Goal: Task Accomplishment & Management: Use online tool/utility

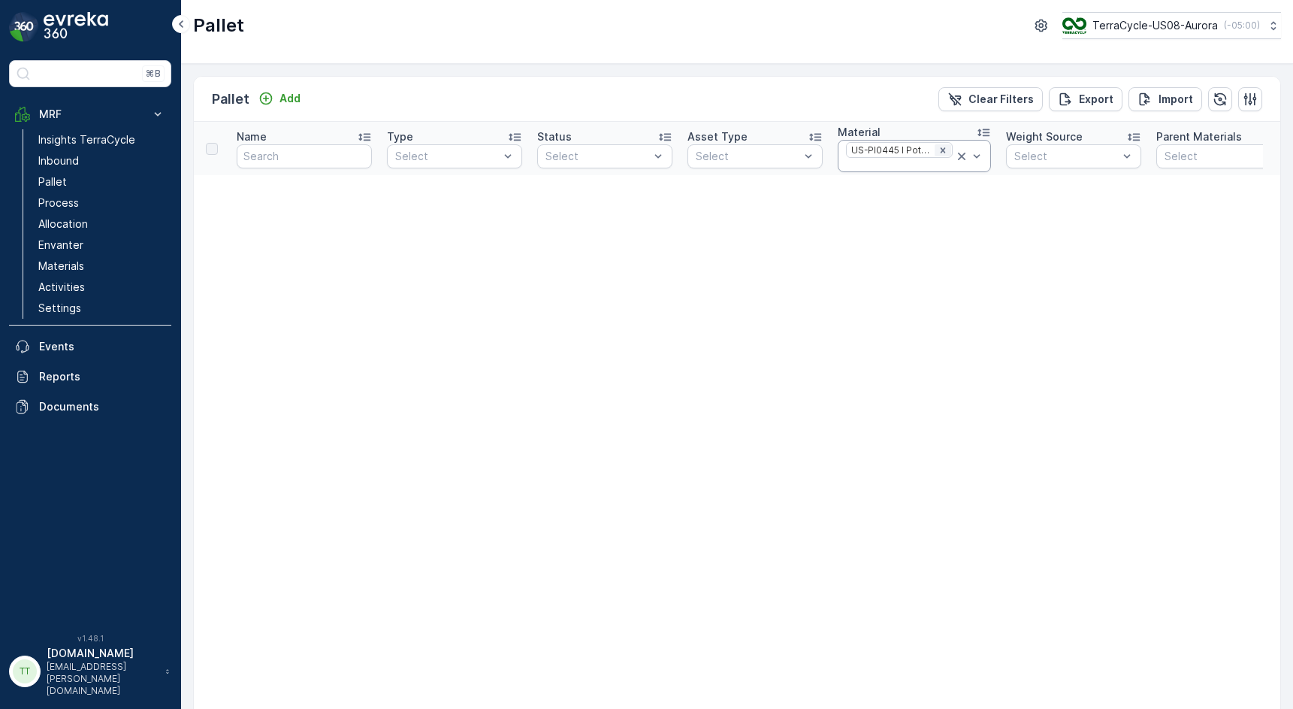
click at [941, 147] on icon "Remove US-PI0445 I Potential NC" at bounding box center [943, 150] width 11 height 11
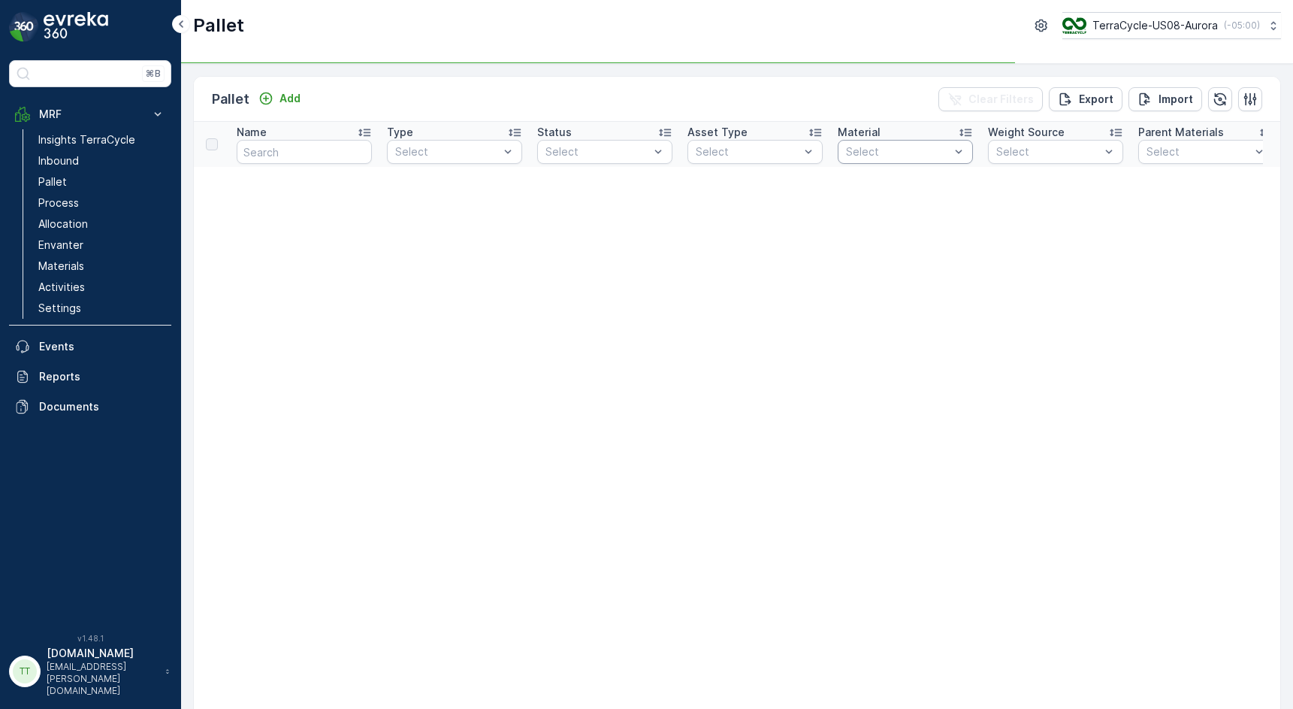
click at [863, 162] on div "Select" at bounding box center [905, 152] width 135 height 24
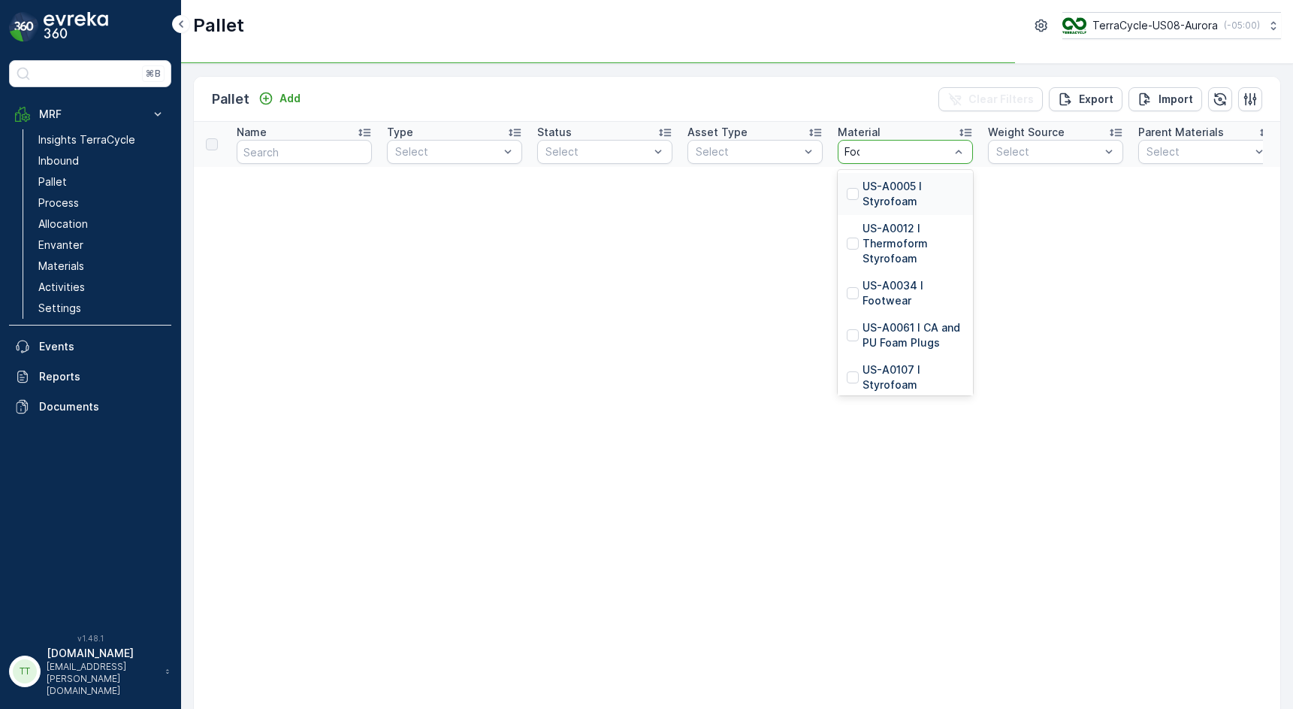
type input "Footwear"
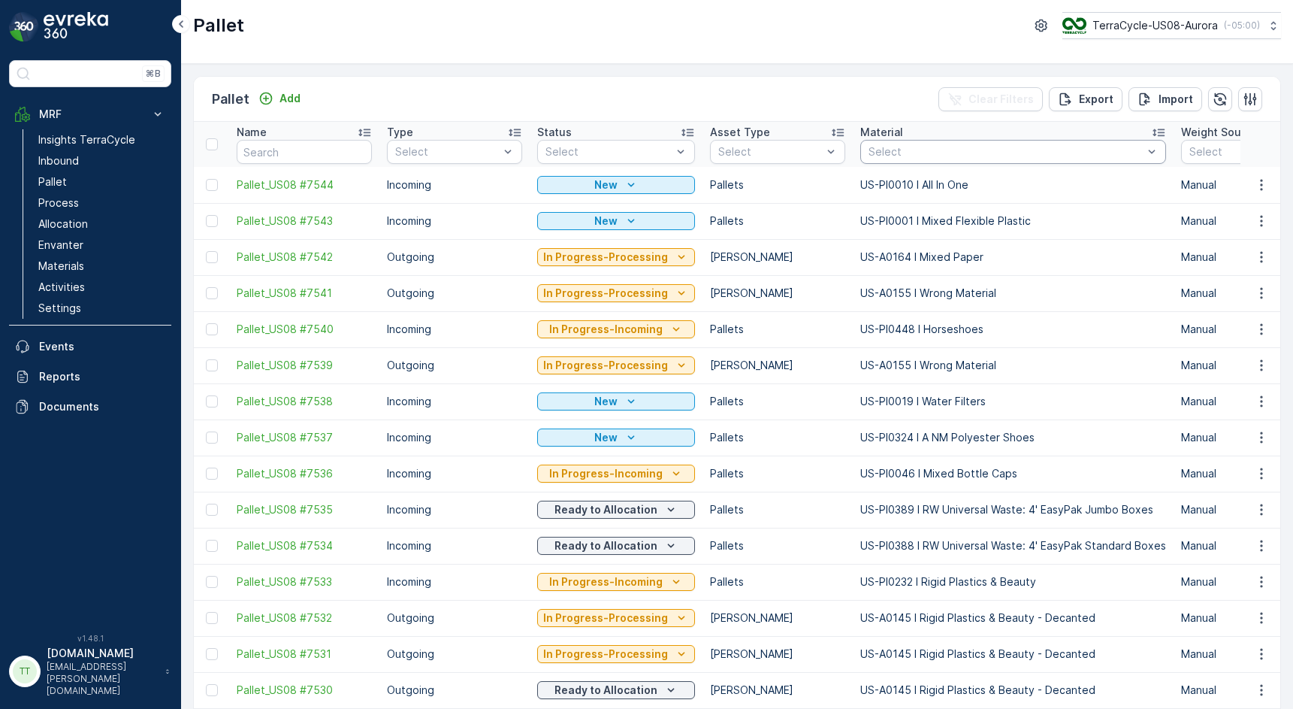
click at [904, 149] on div at bounding box center [1005, 152] width 277 height 12
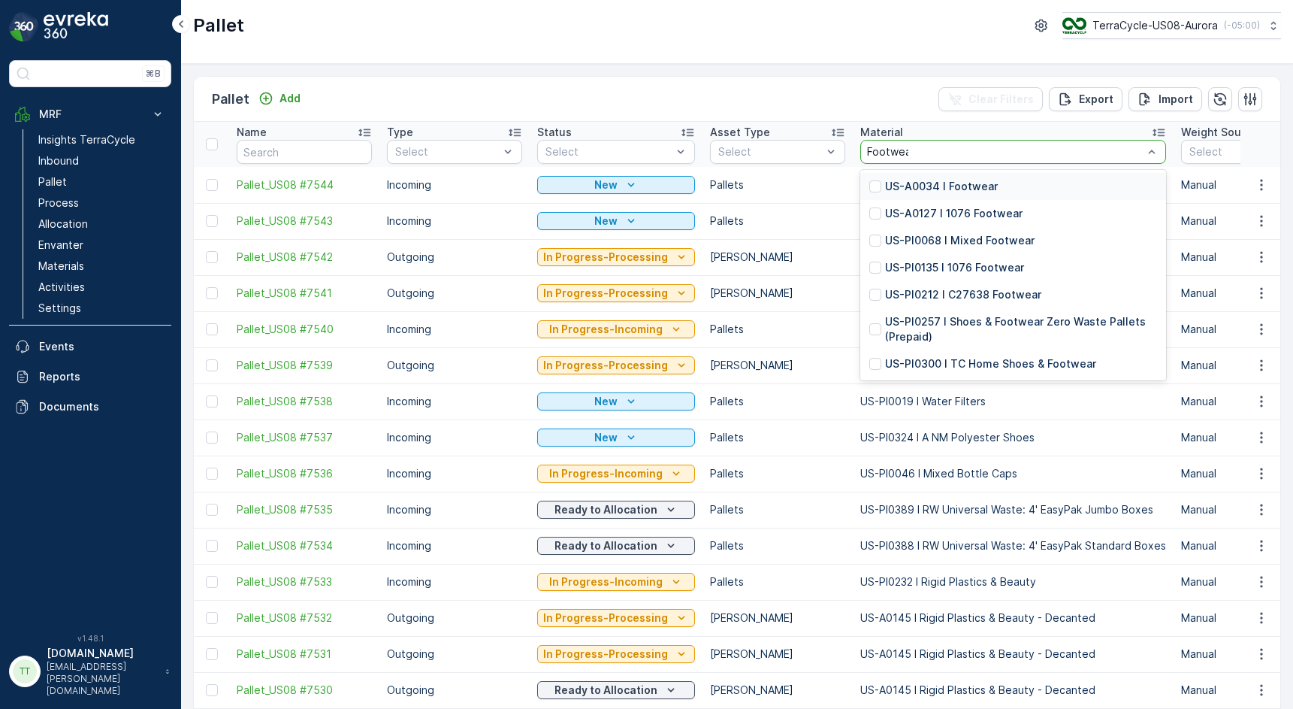
type input "Footwear"
click at [869, 188] on div at bounding box center [875, 186] width 12 height 12
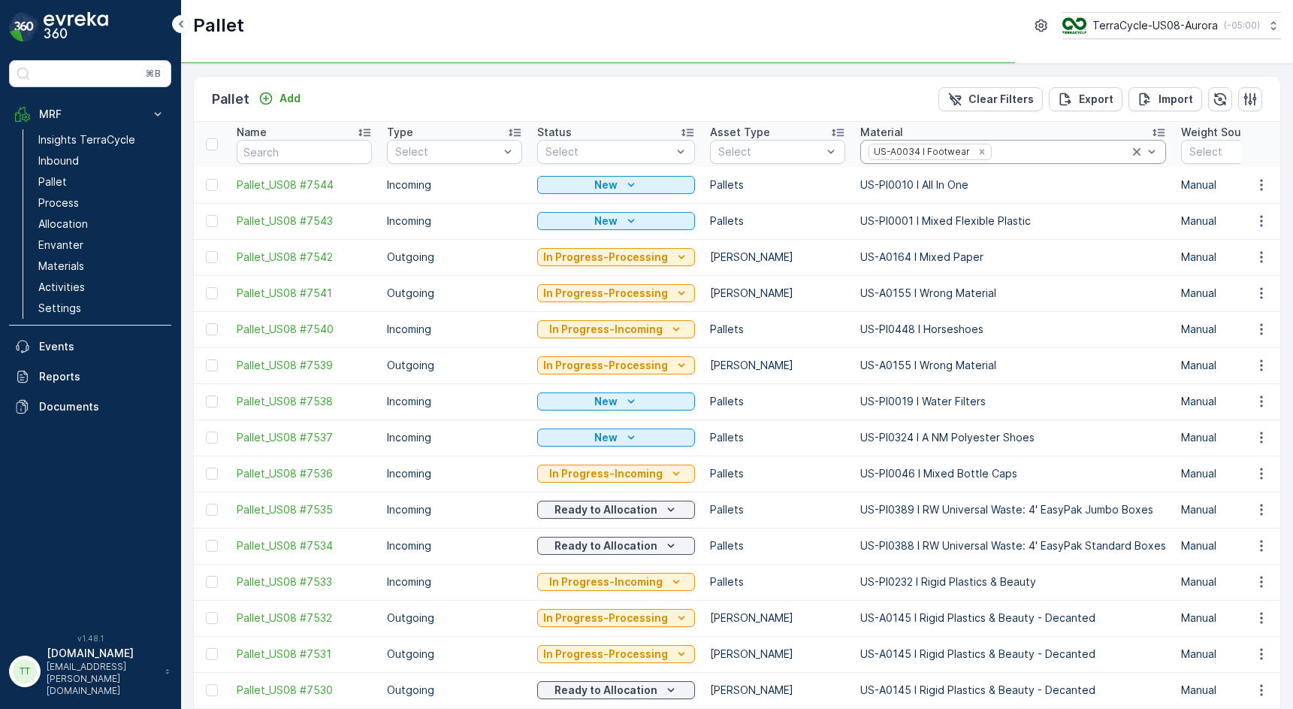
click at [1002, 155] on div at bounding box center [1061, 152] width 136 height 12
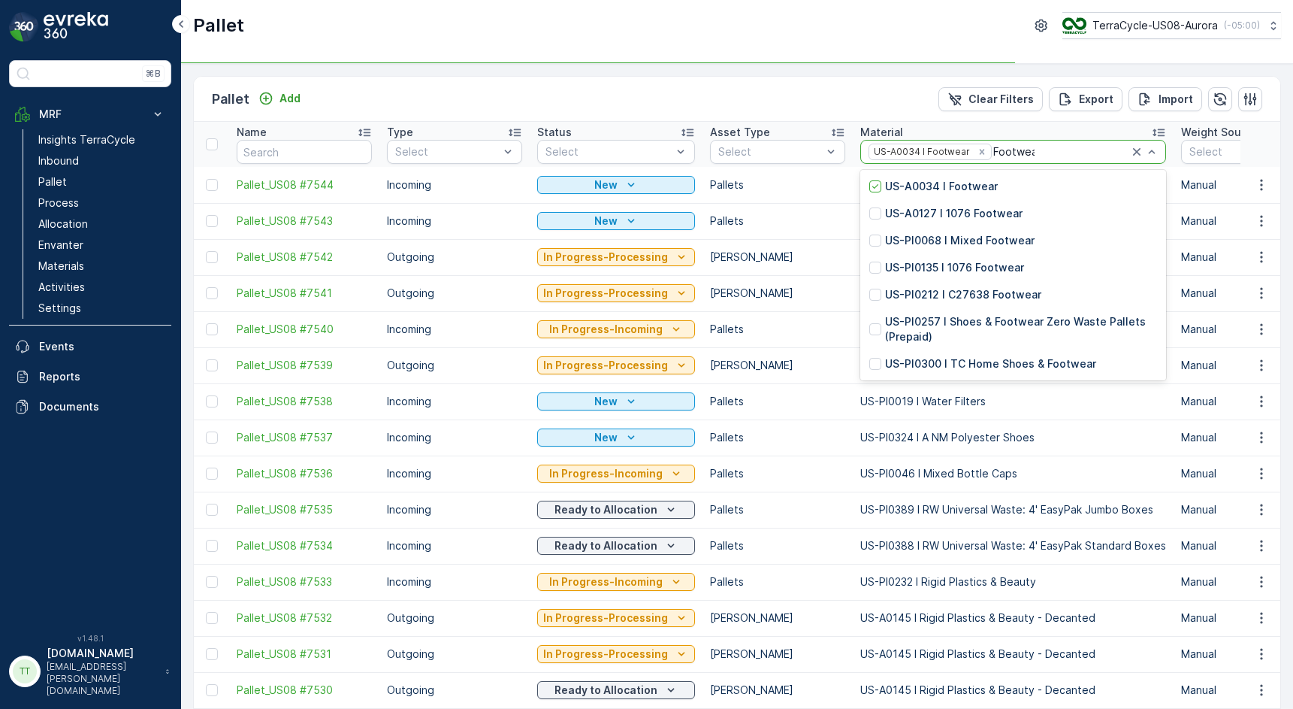
type input "Footwear"
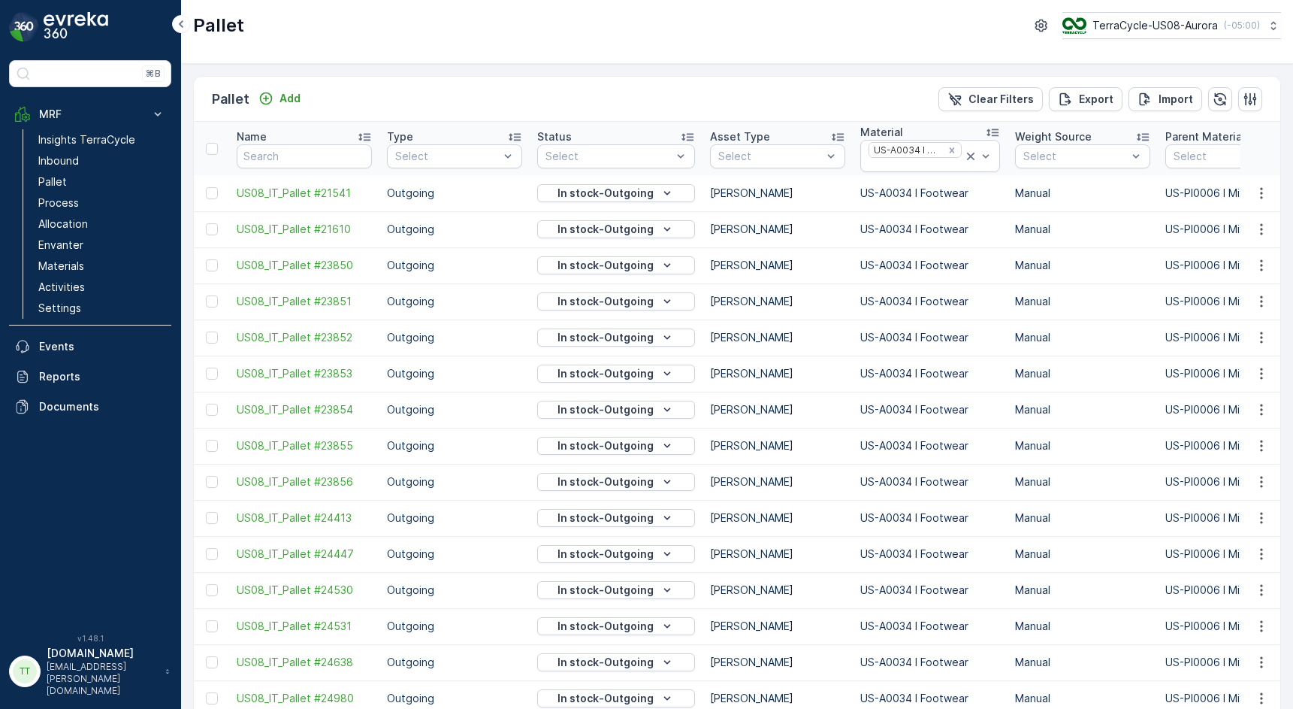
click at [871, 211] on td "US-A0034 I Footwear" at bounding box center [930, 229] width 155 height 36
click at [914, 164] on div at bounding box center [915, 165] width 96 height 12
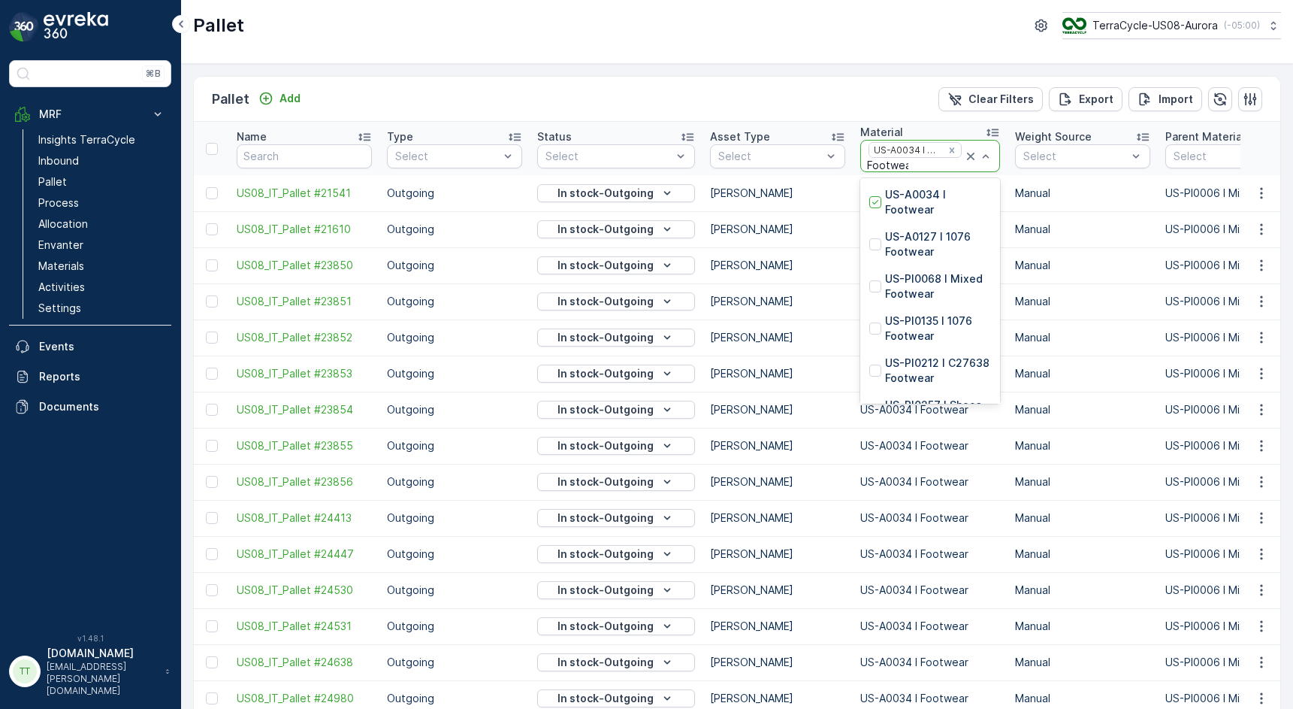
type input "Footwear"
click at [869, 247] on div at bounding box center [875, 244] width 12 height 12
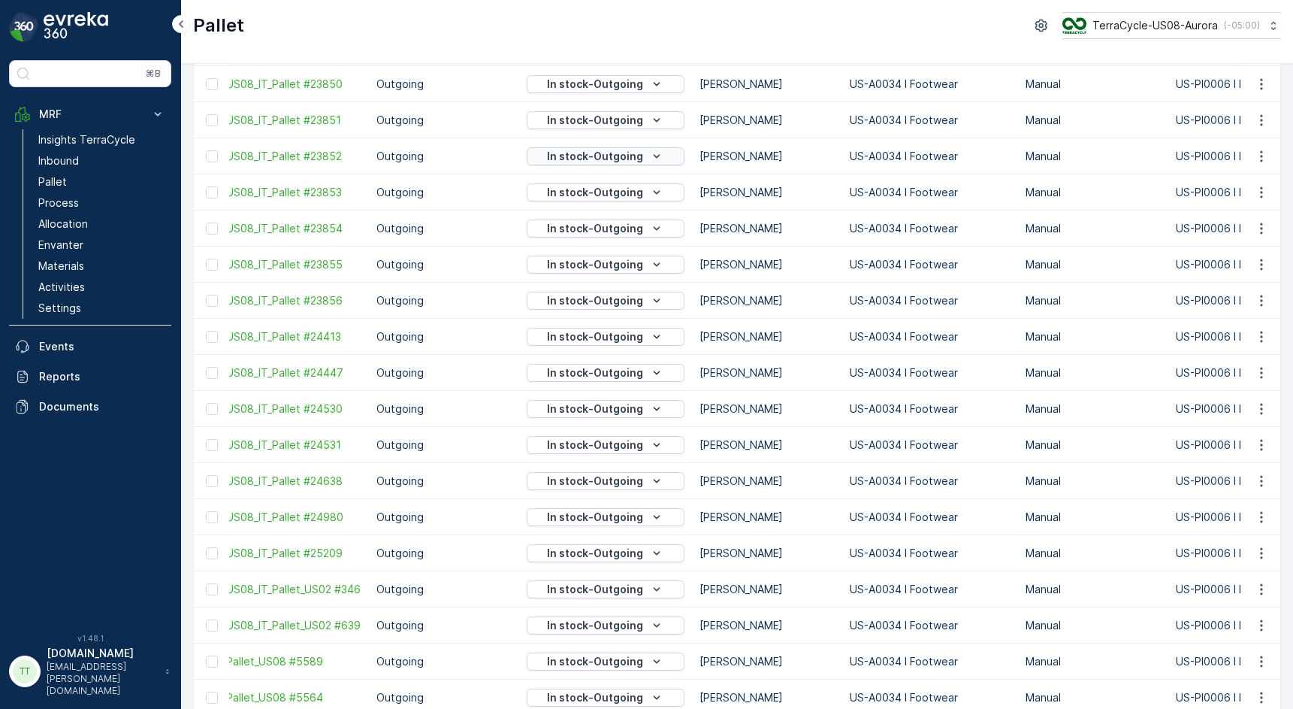
scroll to position [17, 0]
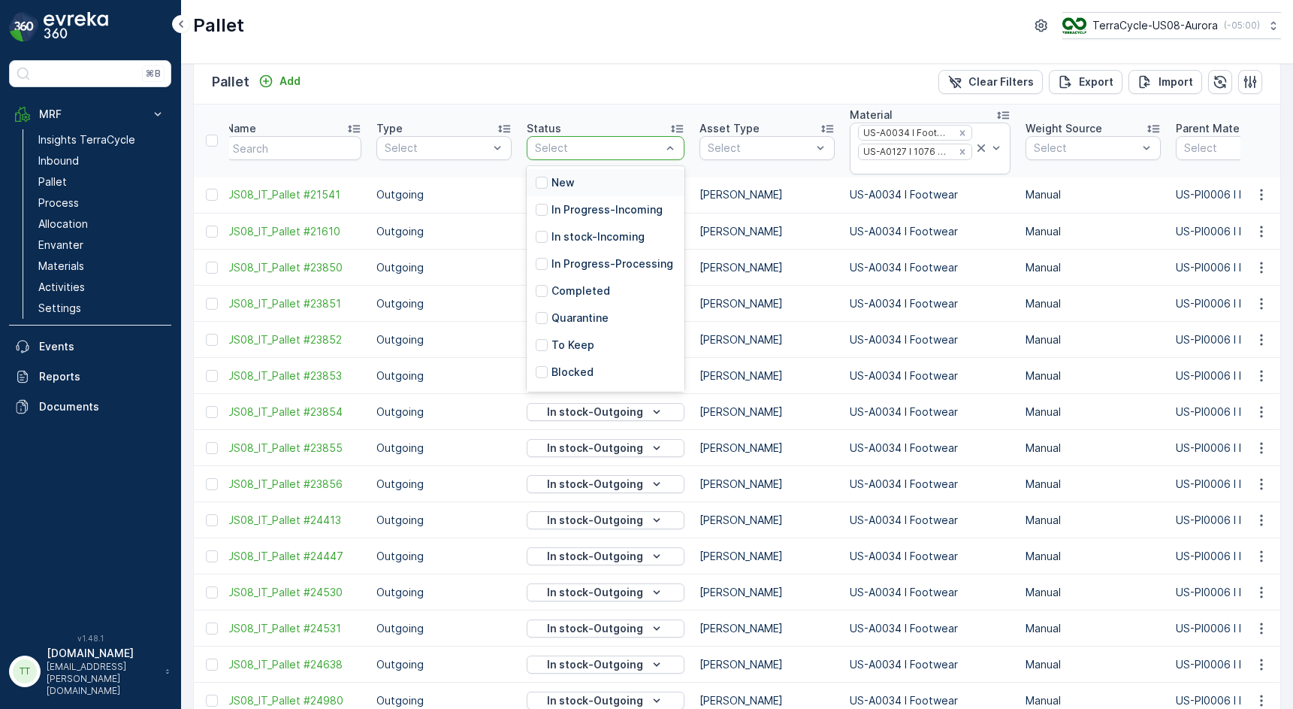
click at [621, 150] on div at bounding box center [597, 148] width 129 height 12
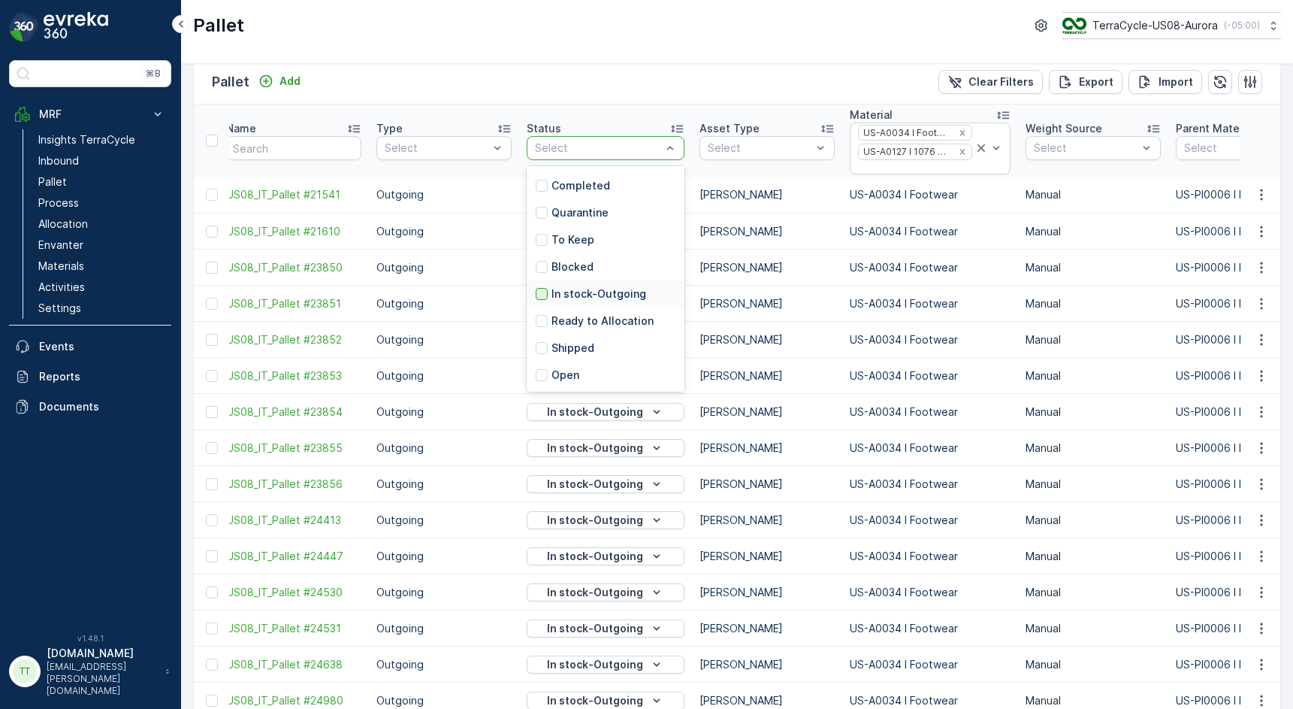
click at [538, 297] on div at bounding box center [542, 294] width 12 height 12
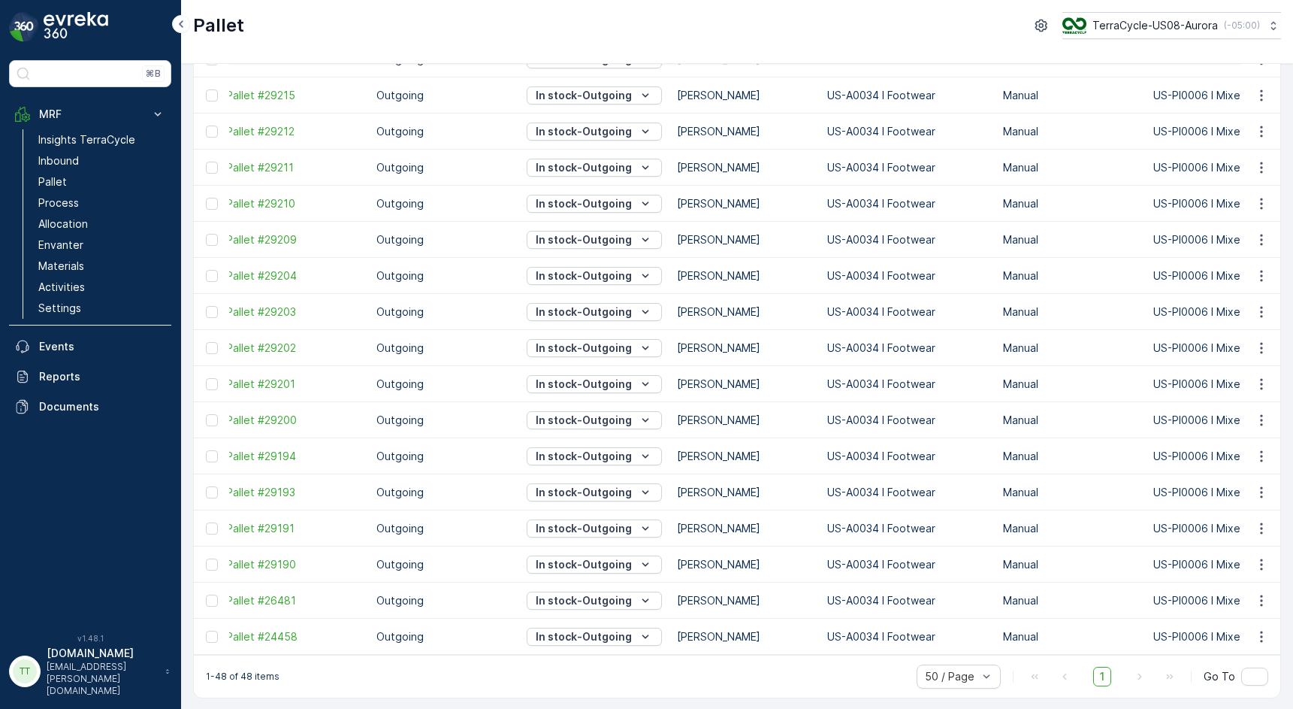
scroll to position [1280, 0]
